Goal: Communication & Community: Participate in discussion

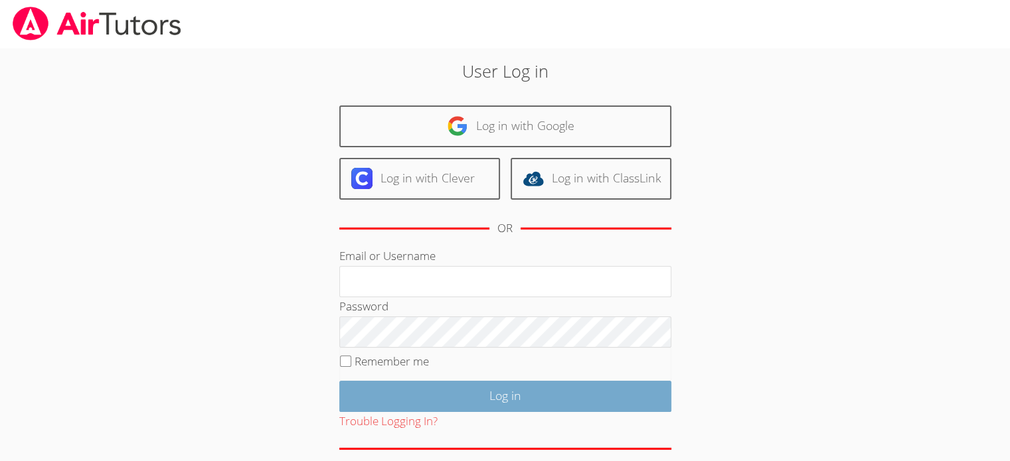
type input "[EMAIL_ADDRESS][DOMAIN_NAME]"
click at [503, 394] on input "Log in" at bounding box center [505, 396] width 332 height 31
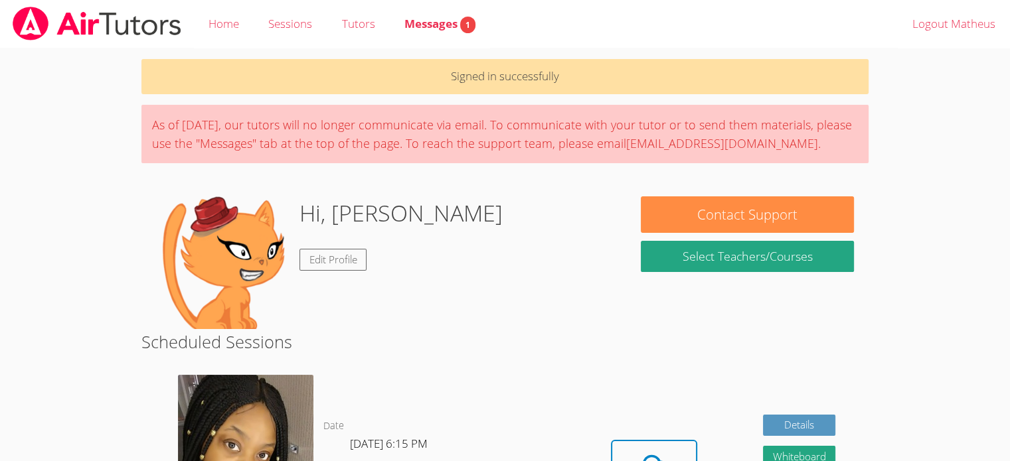
click at [913, 281] on body "Home Sessions Tutors Messages 1 Logout Matheus Signed in successfully As of Sat…" at bounding box center [505, 230] width 1010 height 461
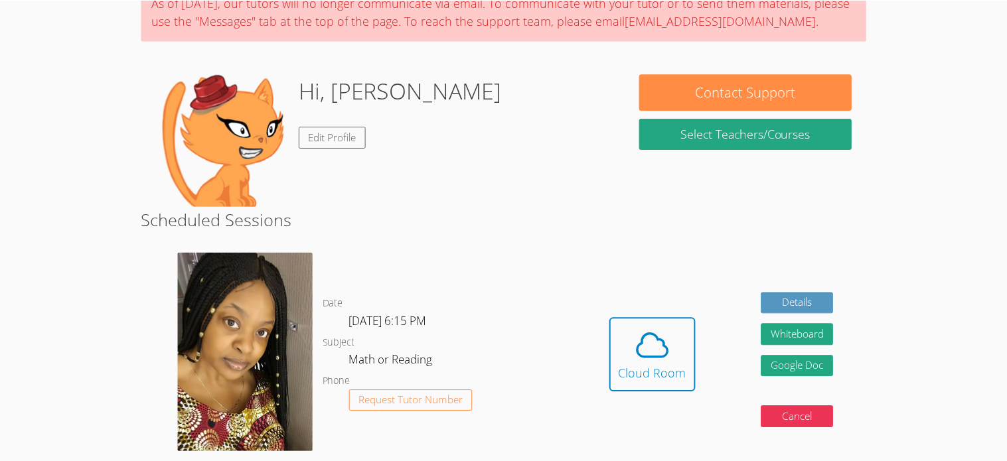
scroll to position [174, 0]
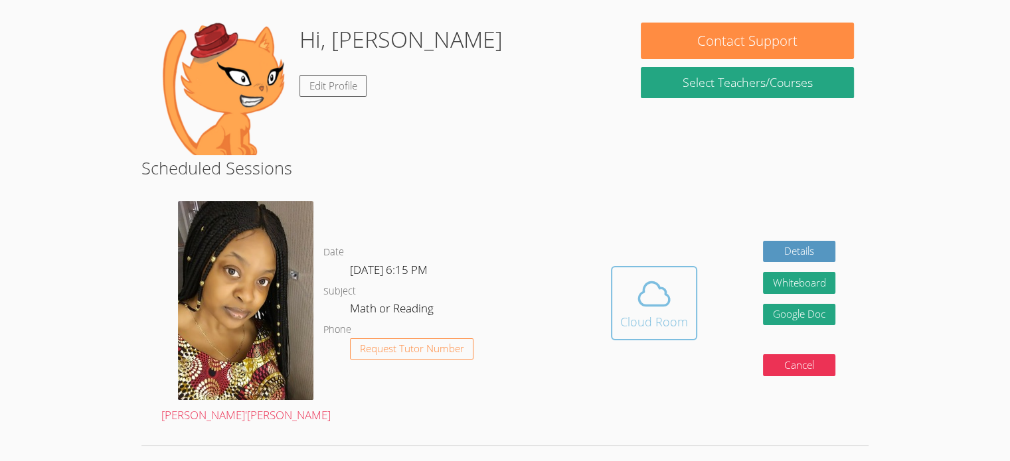
click at [686, 324] on button "Cloud Room" at bounding box center [654, 303] width 86 height 74
click at [619, 309] on span at bounding box center [652, 293] width 68 height 37
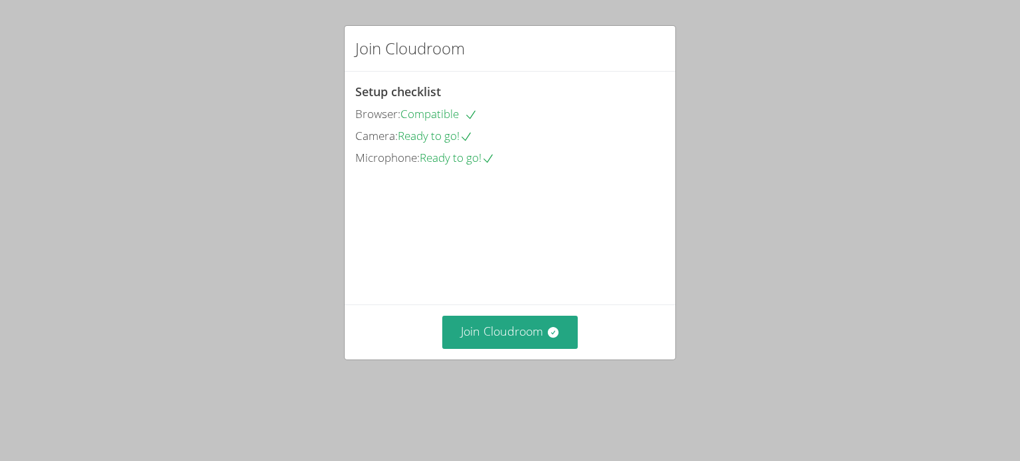
click at [542, 278] on video at bounding box center [454, 229] width 199 height 100
click at [532, 348] on button "Join Cloudroom" at bounding box center [510, 332] width 136 height 33
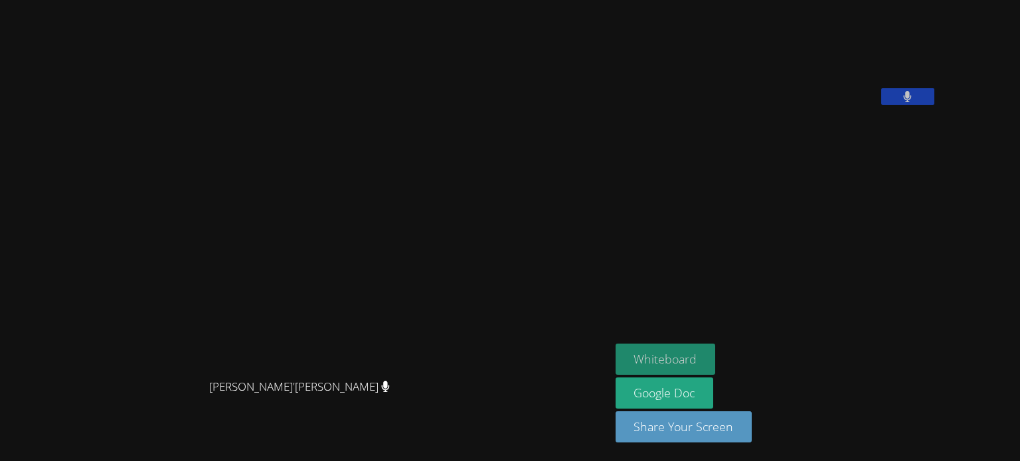
click at [712, 348] on button "Whiteboard" at bounding box center [665, 359] width 100 height 31
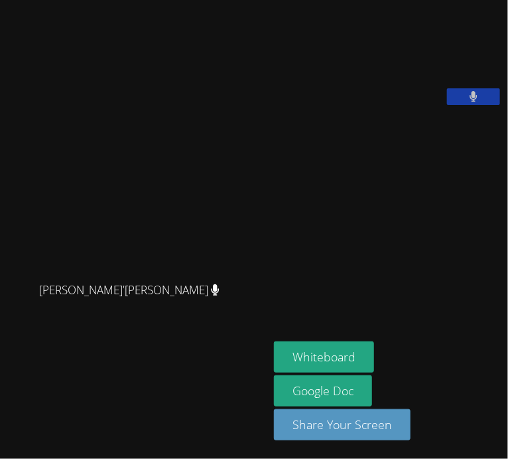
drag, startPoint x: 277, startPoint y: 3, endPoint x: 136, endPoint y: 29, distance: 143.1
click at [136, 29] on div "Lee'Tayna Hostick Lee'Tayna Hostick Matheus Arruda Whiteboard Google Doc Share …" at bounding box center [254, 229] width 508 height 459
drag, startPoint x: 136, startPoint y: 29, endPoint x: 226, endPoint y: 84, distance: 105.8
click at [226, 84] on div "Lee'Tayna Hostick Lee'Tayna Hostick" at bounding box center [134, 229] width 258 height 448
drag, startPoint x: 234, startPoint y: 46, endPoint x: 253, endPoint y: 55, distance: 21.4
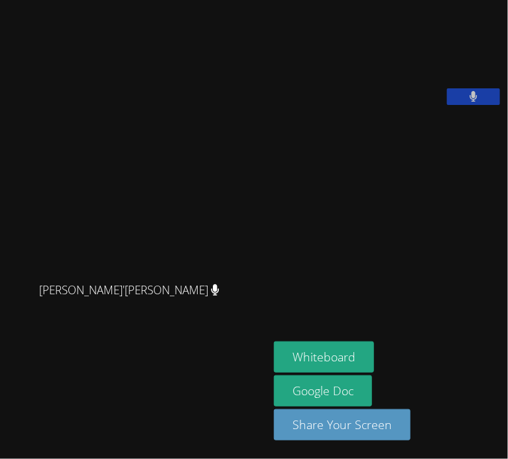
click at [253, 55] on div "Lee'Tayna Hostick Lee'Tayna Hostick" at bounding box center [134, 229] width 258 height 448
click at [319, 105] on video at bounding box center [373, 55] width 199 height 100
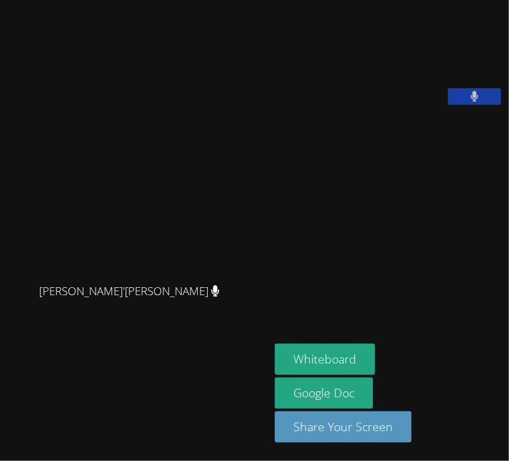
drag, startPoint x: 429, startPoint y: 48, endPoint x: 222, endPoint y: 176, distance: 243.7
click at [222, 176] on div "Lee'Tayna Hostick Lee'Tayna Hostick Matheus Arruda Whiteboard Google Doc Share …" at bounding box center [254, 230] width 509 height 461
drag, startPoint x: 222, startPoint y: 176, endPoint x: 338, endPoint y: 196, distance: 117.8
click at [338, 196] on div "Lee'Tayna Hostick Lee'Tayna Hostick Matheus Arruda Whiteboard Google Doc Share …" at bounding box center [254, 230] width 509 height 461
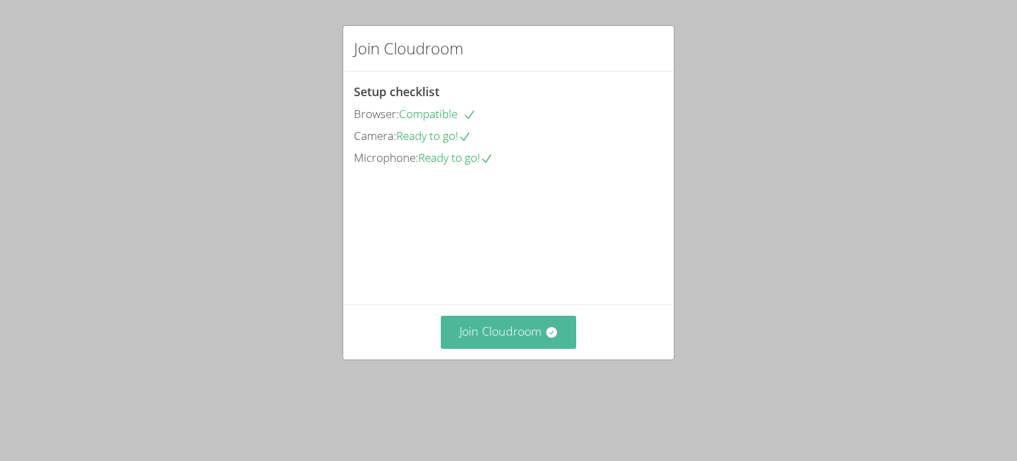
click at [491, 348] on button "Join Cloudroom" at bounding box center [509, 332] width 136 height 33
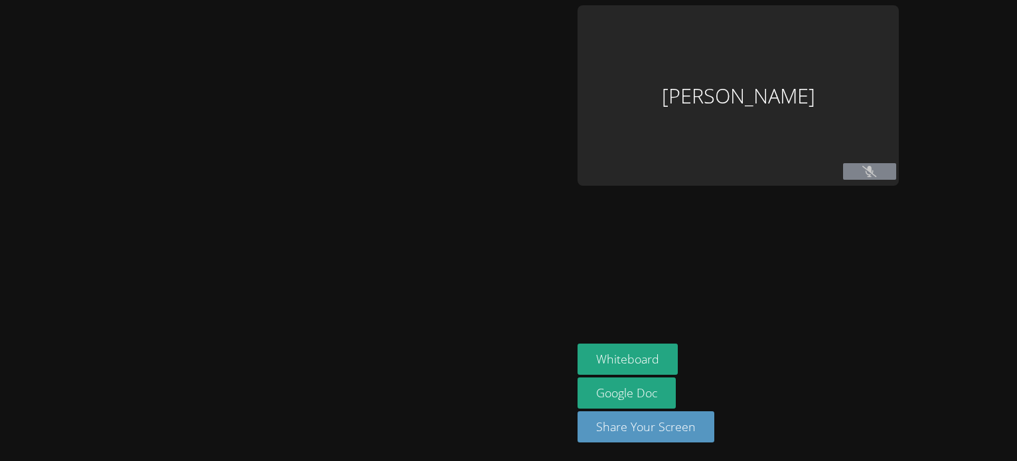
click at [534, 362] on div at bounding box center [286, 230] width 562 height 451
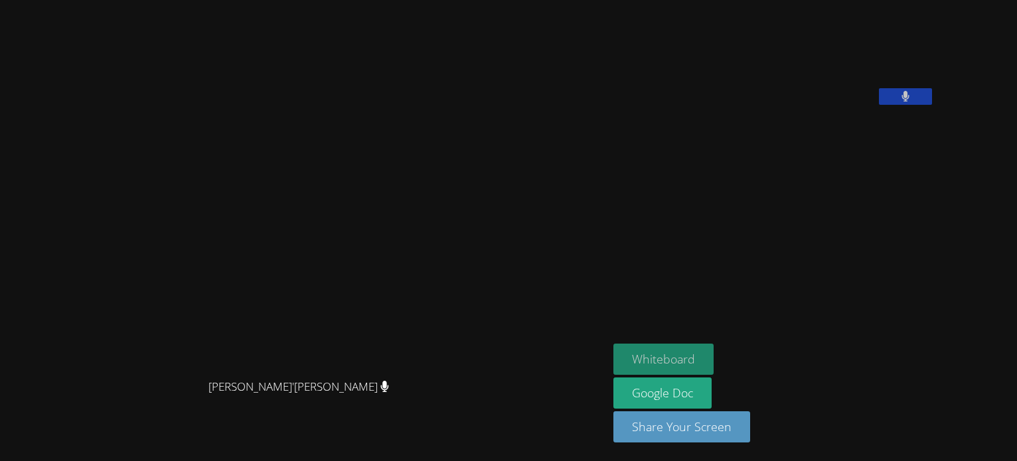
click at [700, 364] on button "Whiteboard" at bounding box center [663, 359] width 100 height 31
